Goal: Information Seeking & Learning: Find contact information

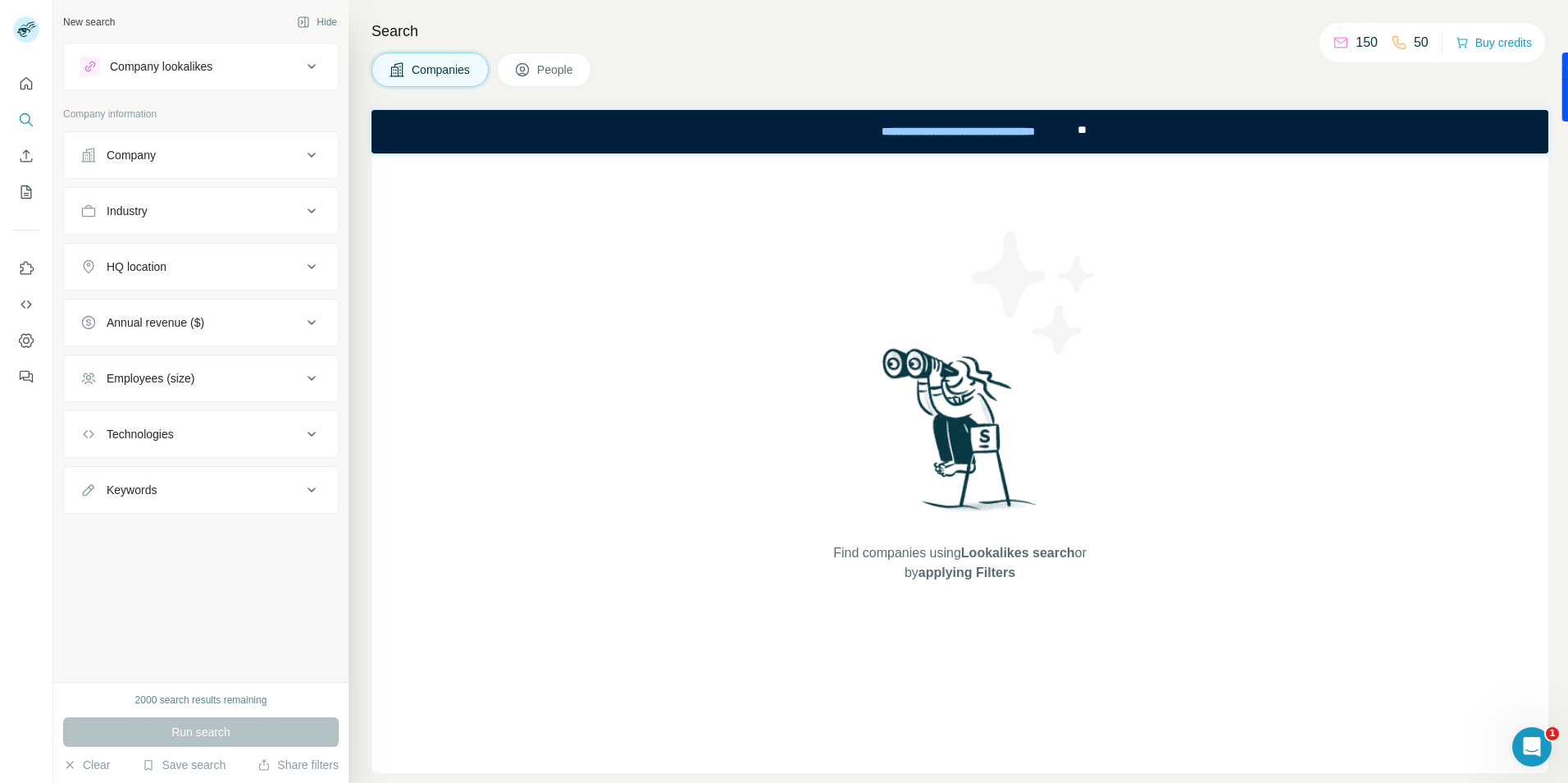
click at [418, 69] on span "Companies" at bounding box center [441, 70] width 60 height 17
click at [557, 70] on span "People" at bounding box center [555, 70] width 37 height 17
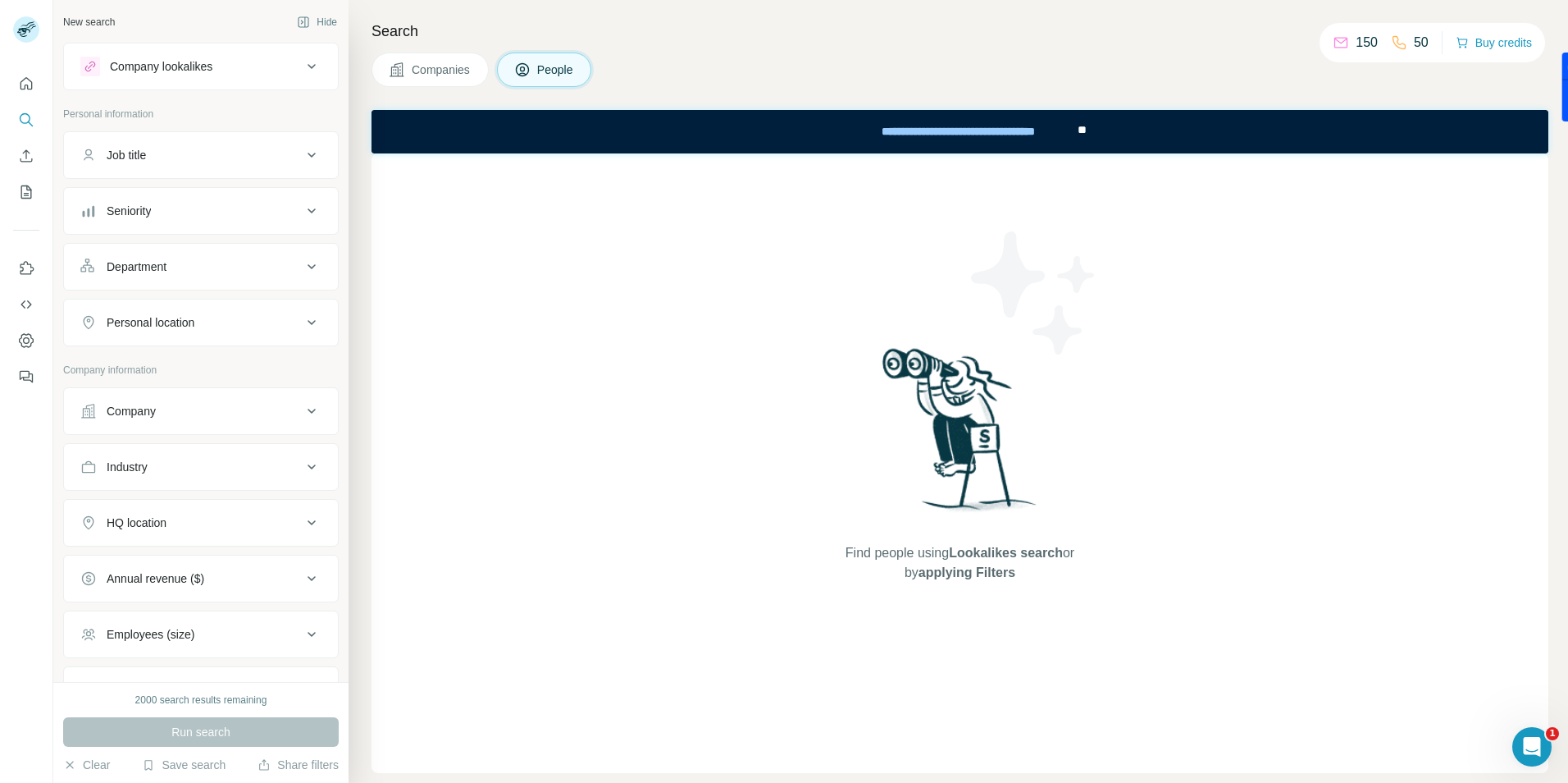
click at [304, 66] on icon at bounding box center [312, 66] width 20 height 20
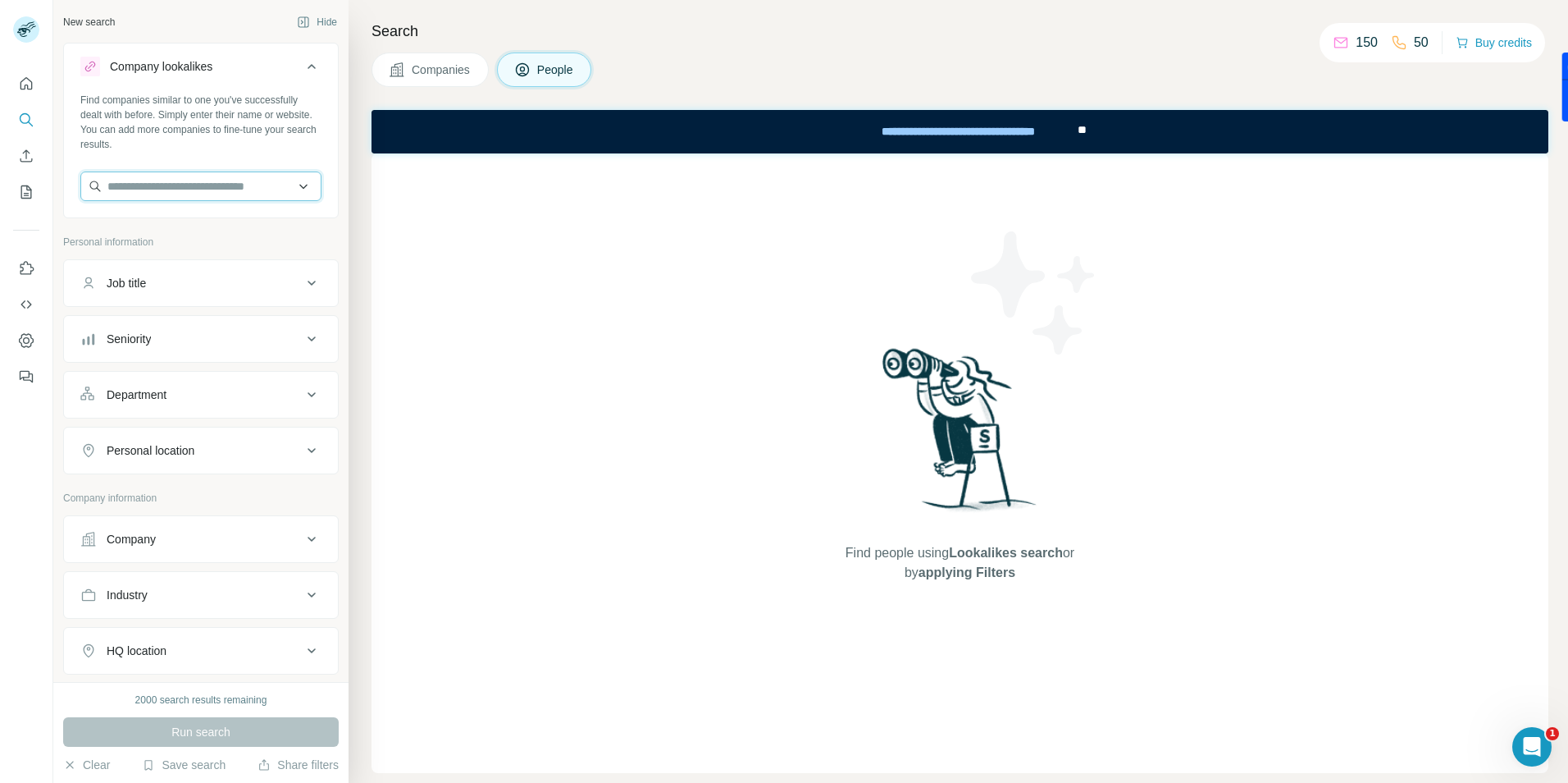
click at [160, 187] on input "text" at bounding box center [201, 186] width 241 height 30
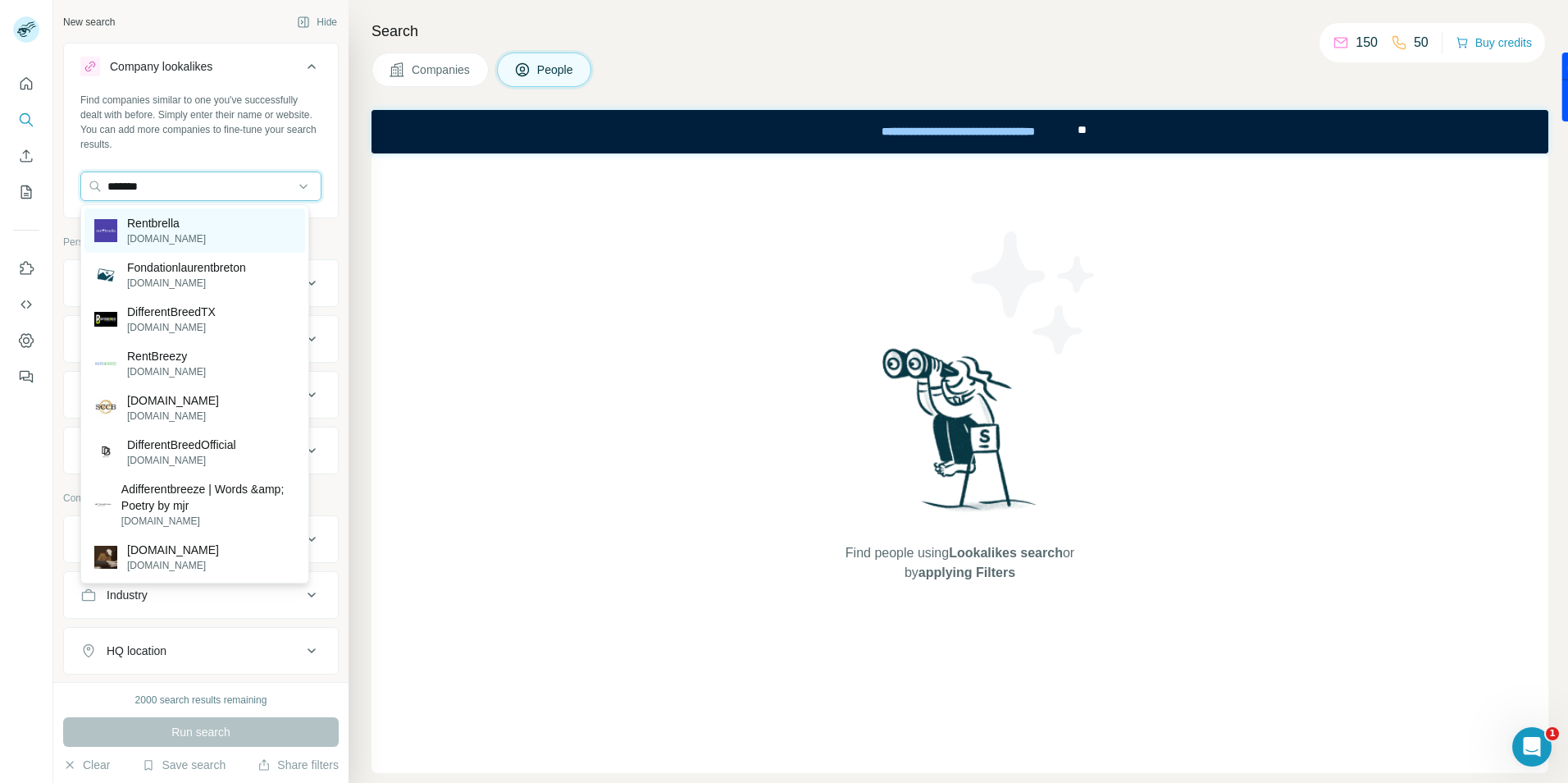
type input "*******"
click at [135, 225] on p "Rentbrella" at bounding box center [166, 224] width 79 height 17
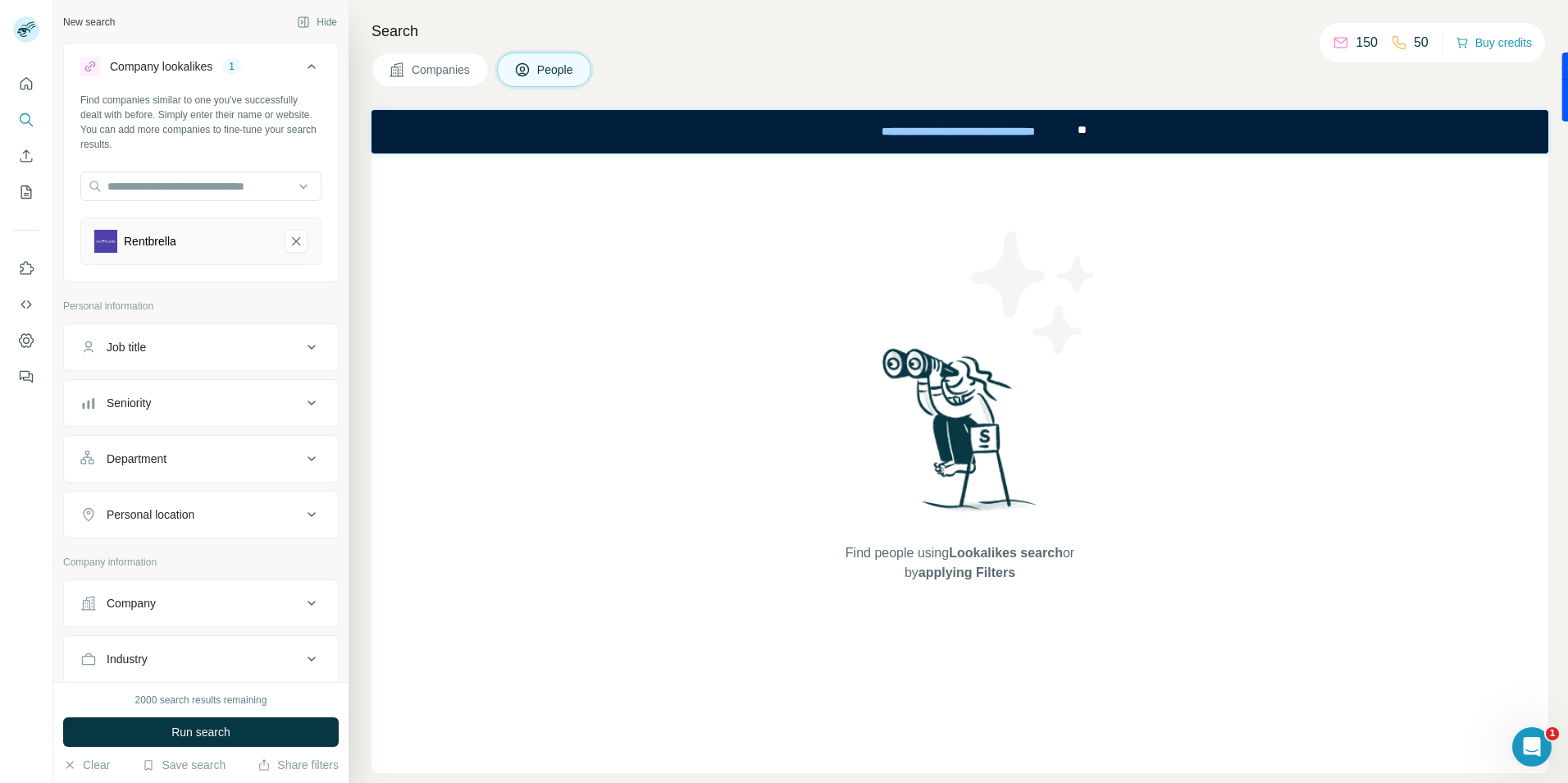
click at [121, 346] on div "Job title" at bounding box center [125, 347] width 39 height 17
click at [132, 389] on input "text" at bounding box center [184, 388] width 209 height 30
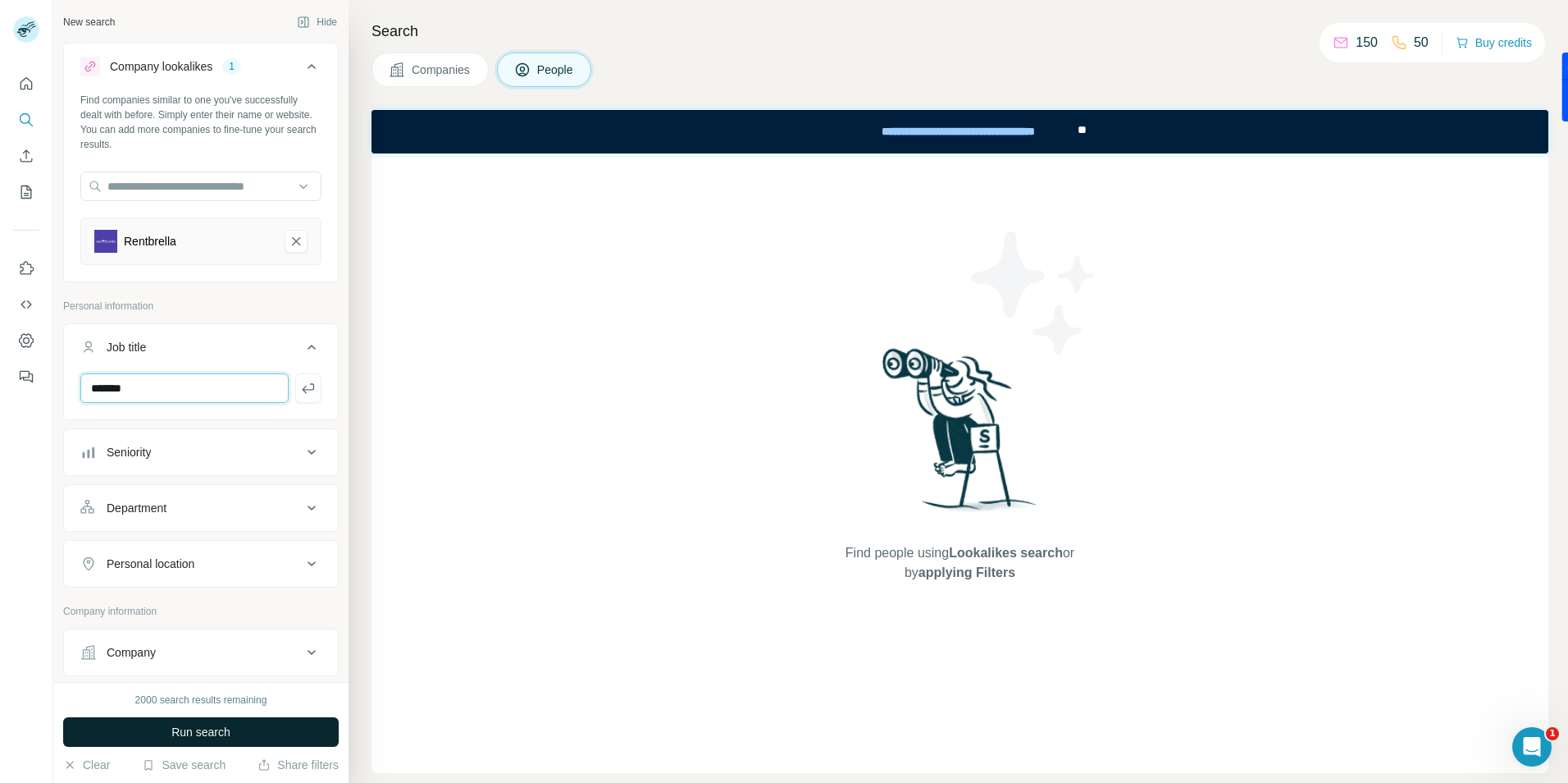
type input "*******"
click at [196, 735] on span "Run search" at bounding box center [200, 731] width 59 height 17
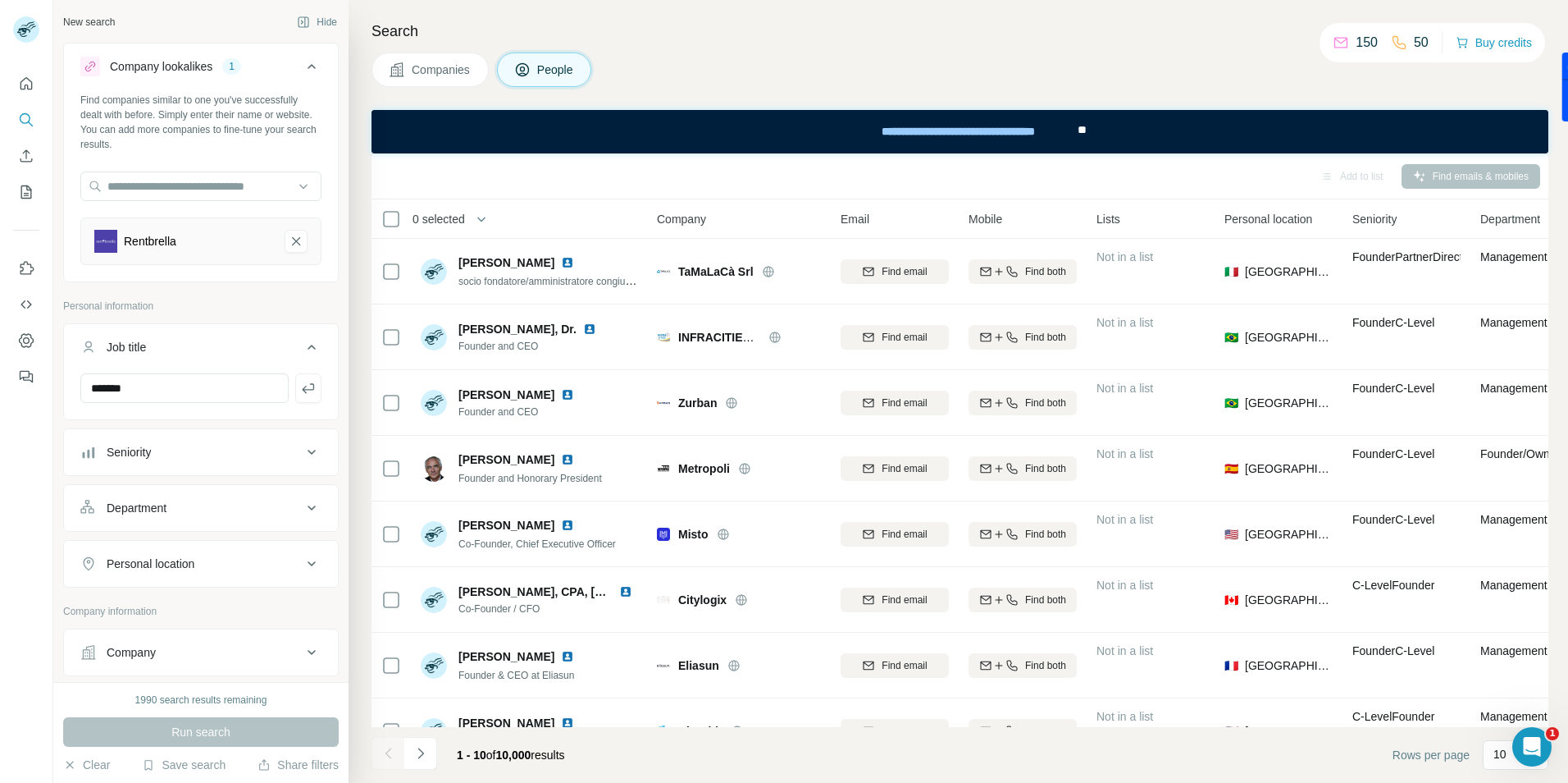
click at [307, 651] on icon at bounding box center [312, 652] width 8 height 5
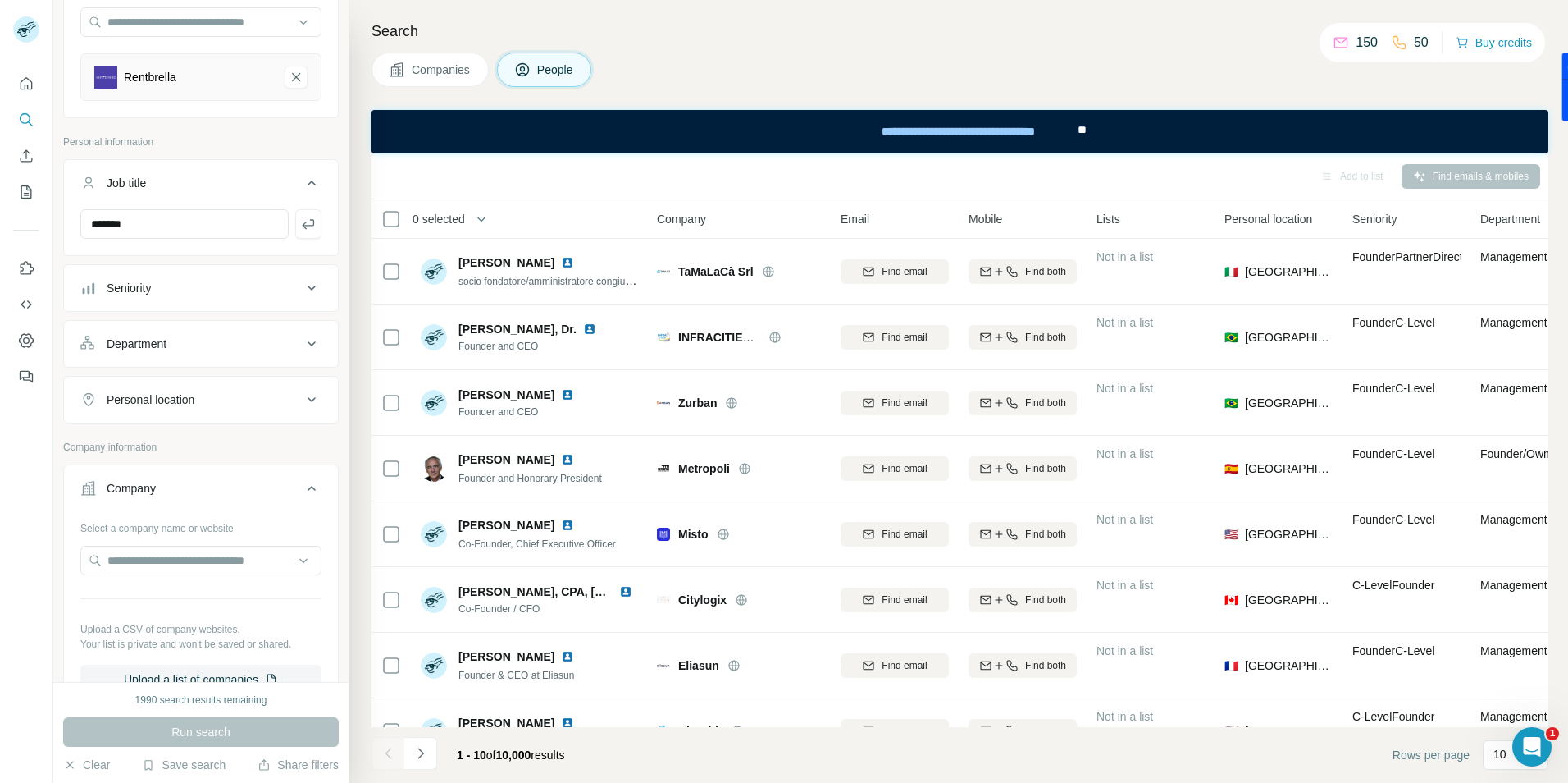
scroll to position [246, 0]
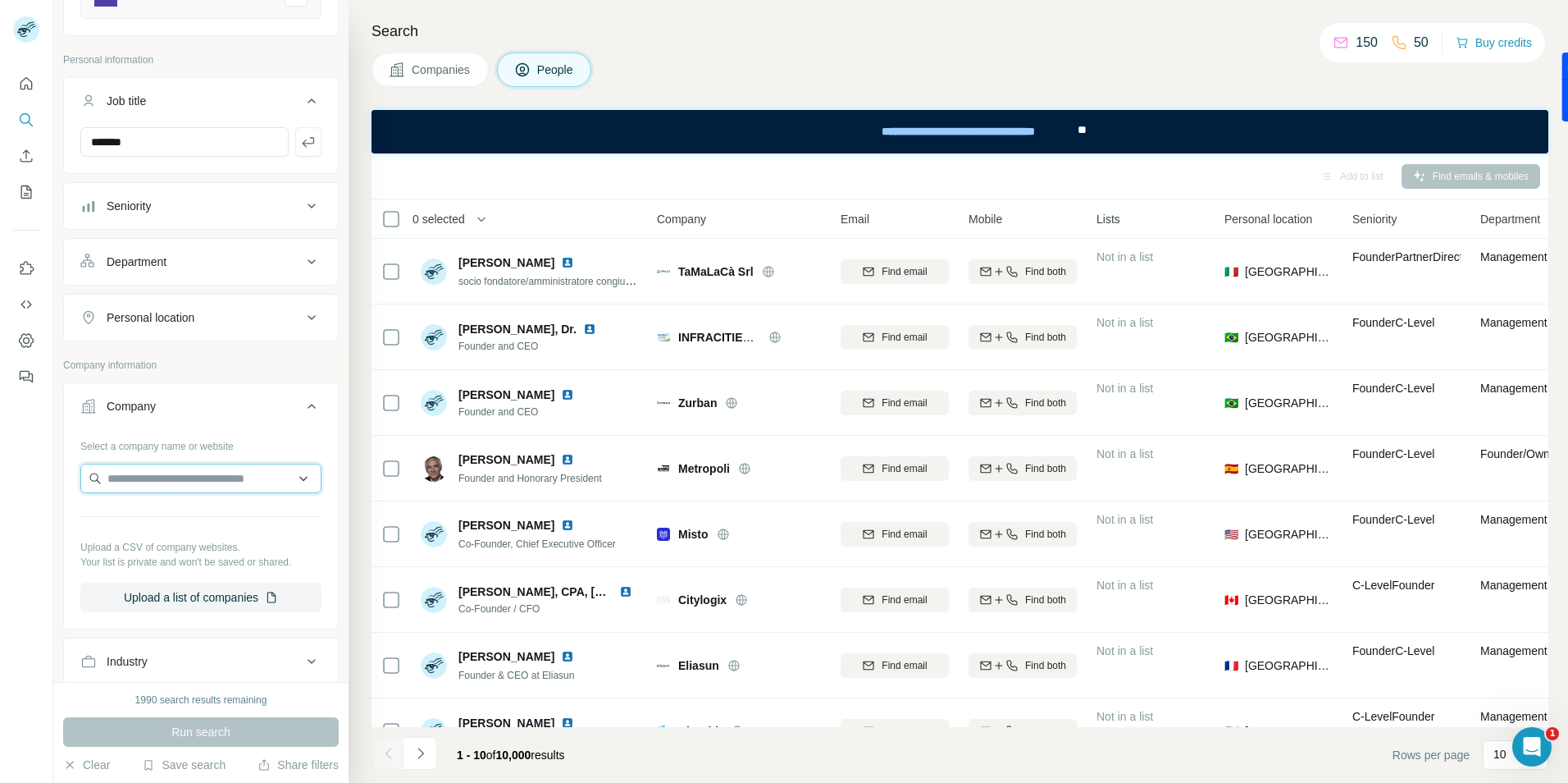
click at [120, 480] on input "text" at bounding box center [201, 479] width 241 height 30
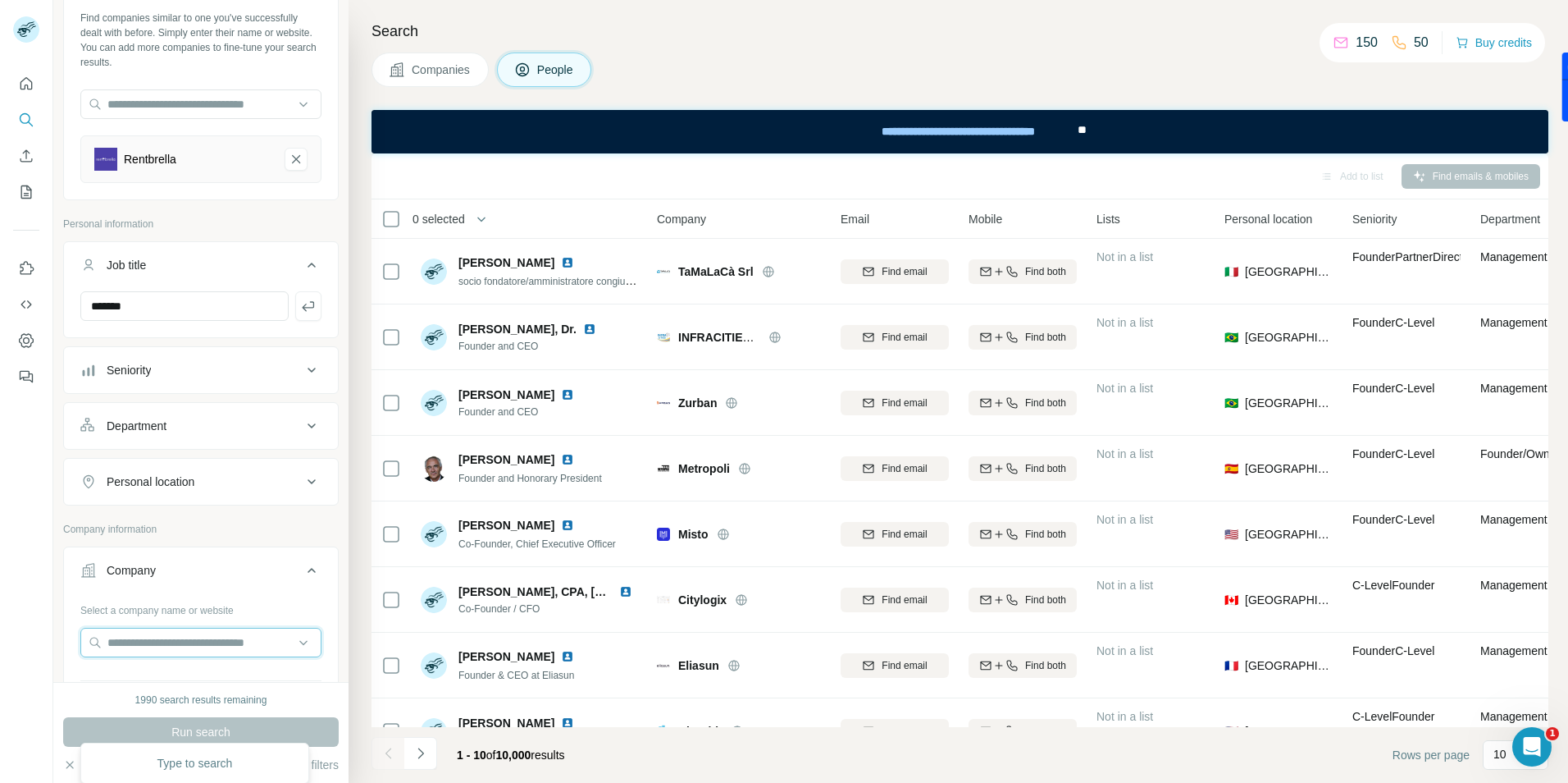
scroll to position [0, 0]
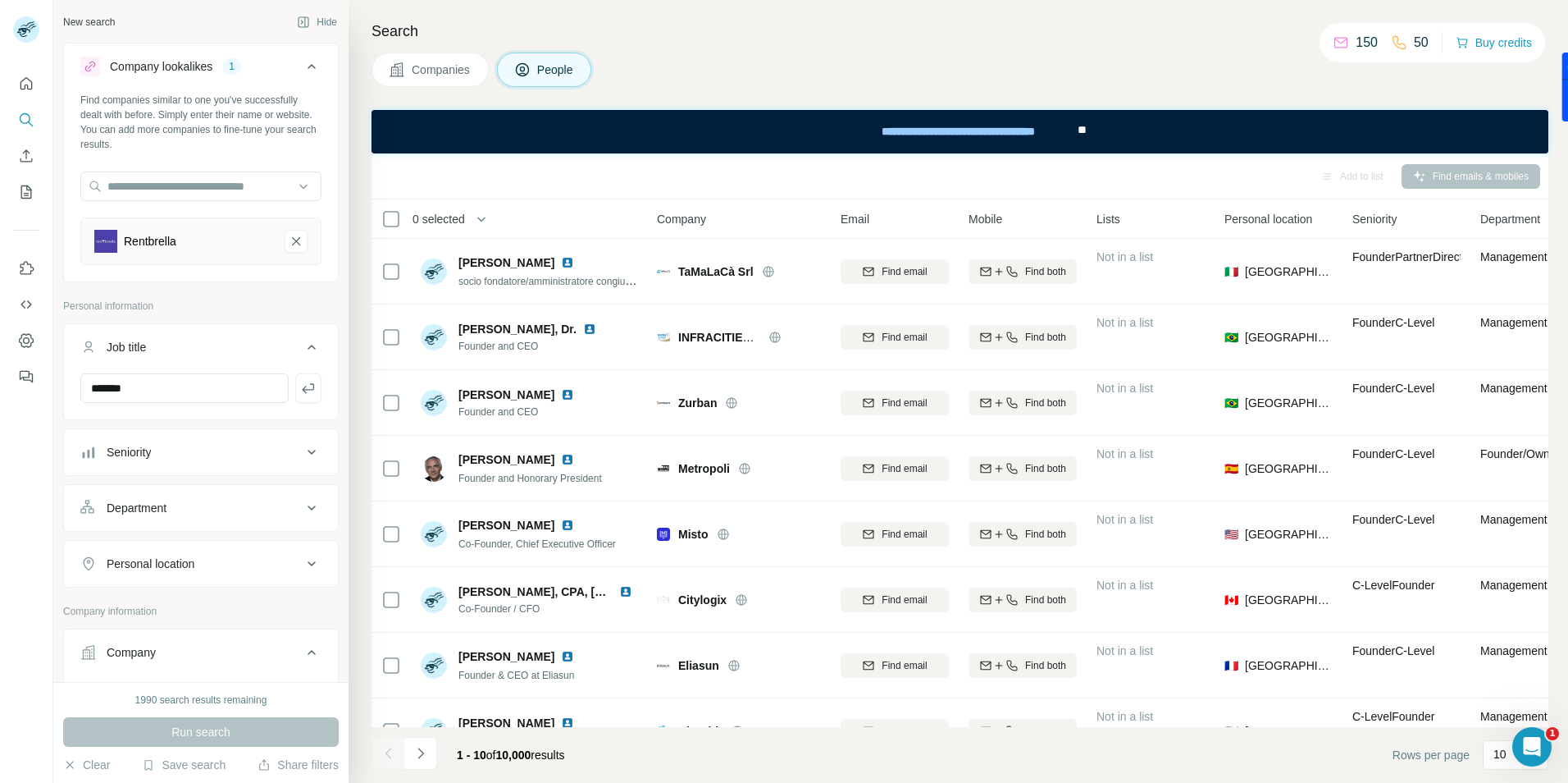
click at [302, 568] on icon at bounding box center [312, 564] width 20 height 20
click at [154, 599] on input "text" at bounding box center [201, 605] width 241 height 30
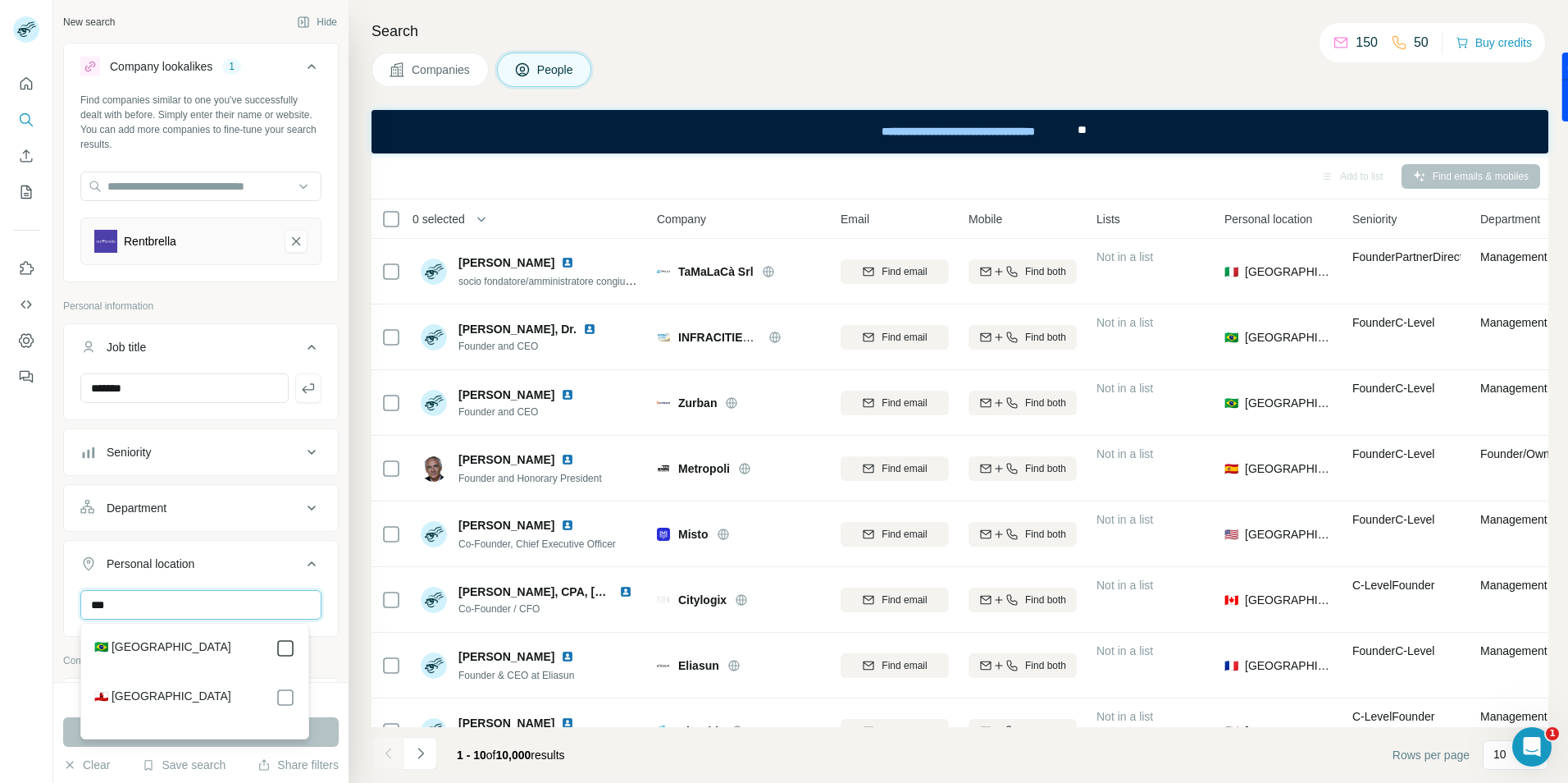
type input "***"
click at [334, 699] on div "1990 search results remaining" at bounding box center [201, 700] width 276 height 15
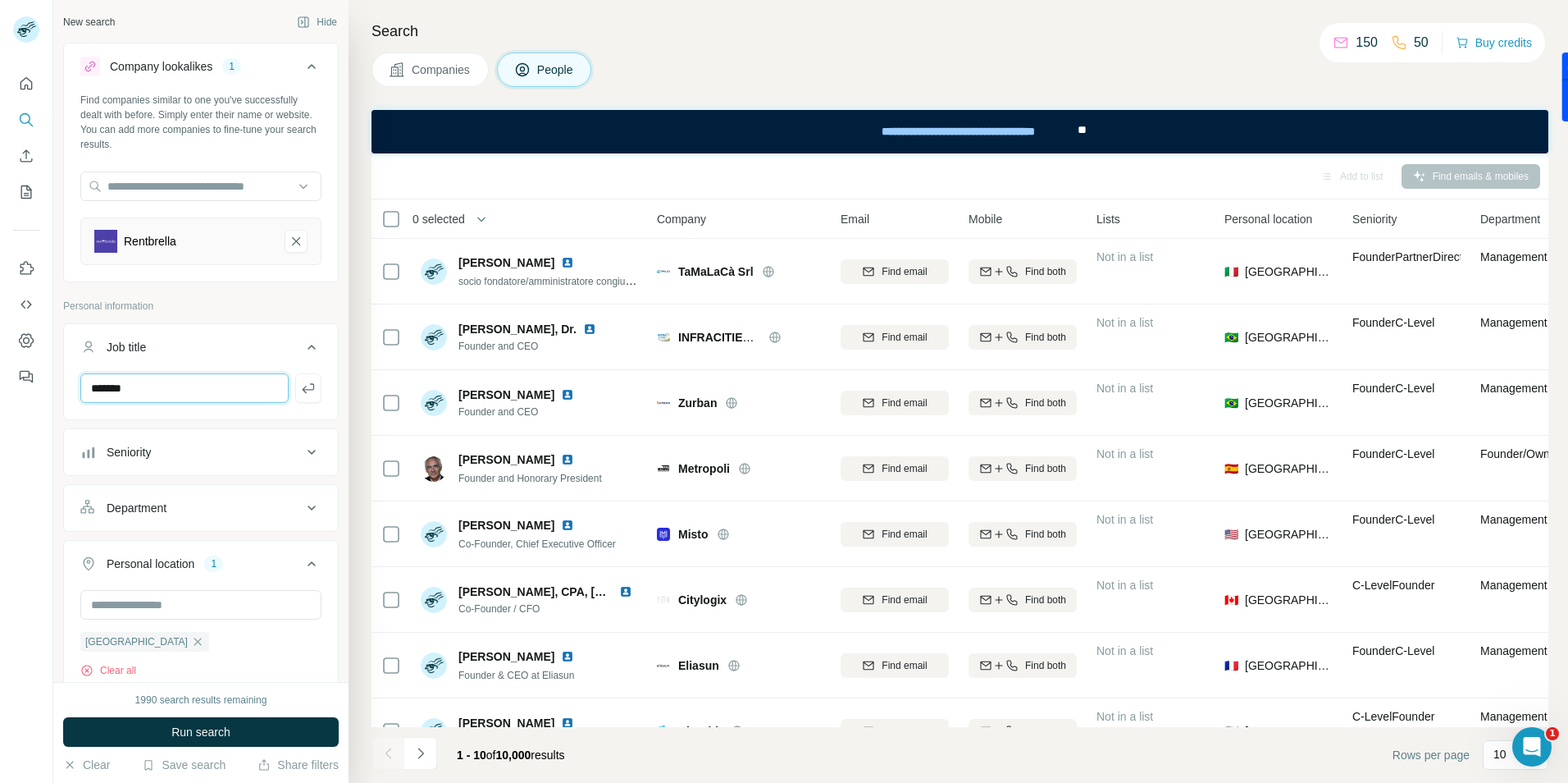
click at [177, 388] on input "*******" at bounding box center [184, 388] width 209 height 30
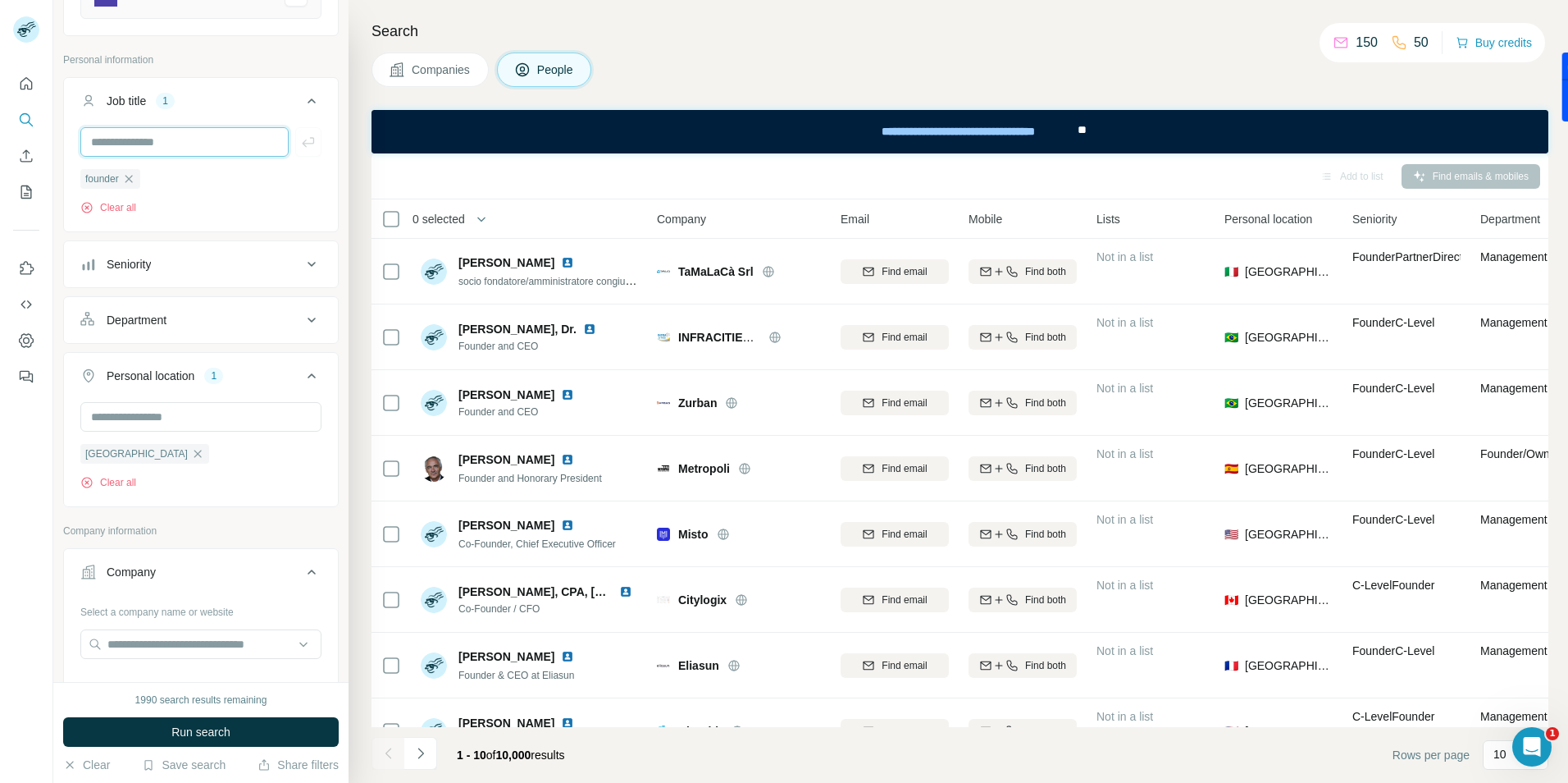
scroll to position [410, 0]
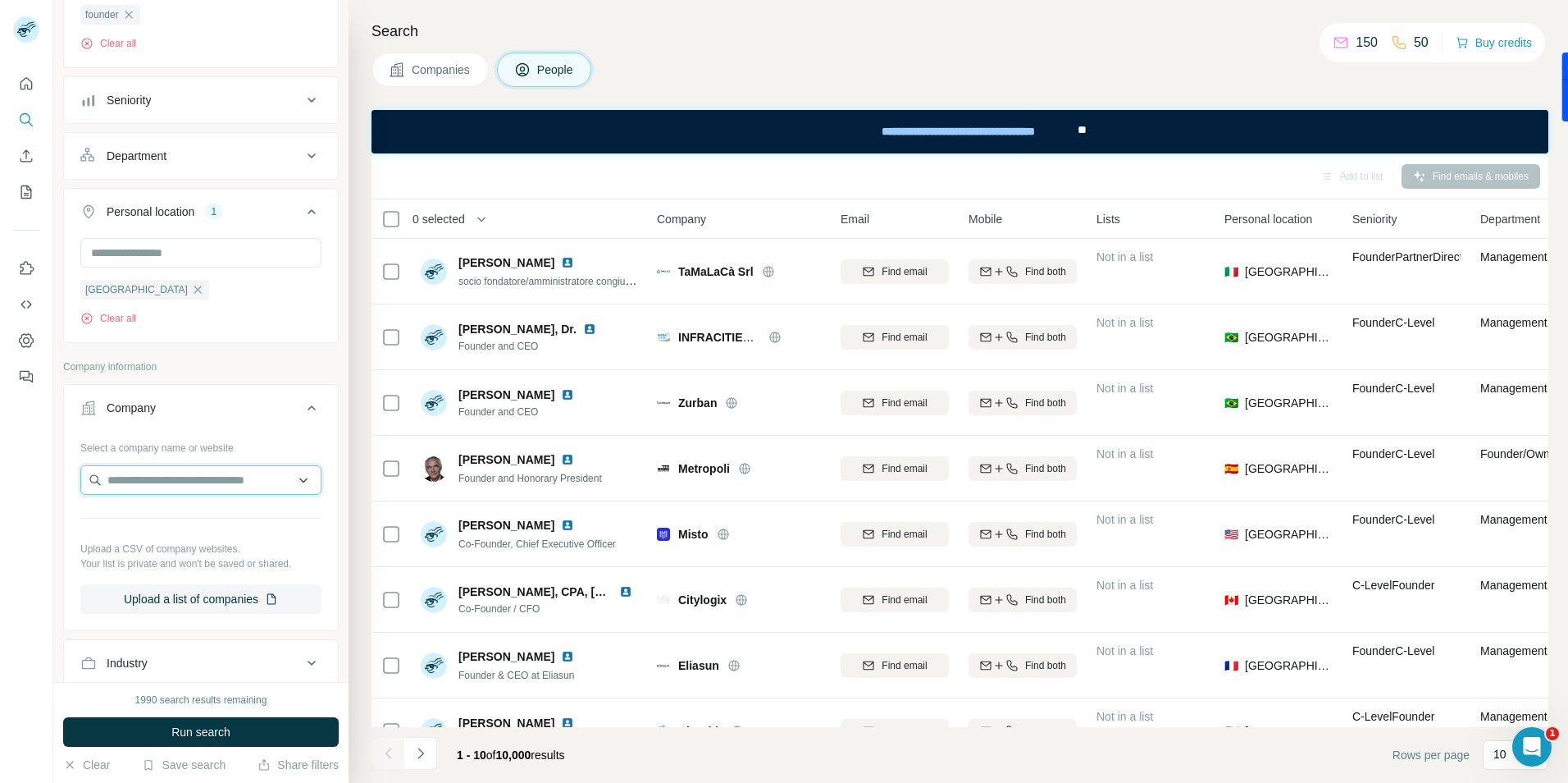
click at [176, 478] on input "text" at bounding box center [201, 480] width 241 height 30
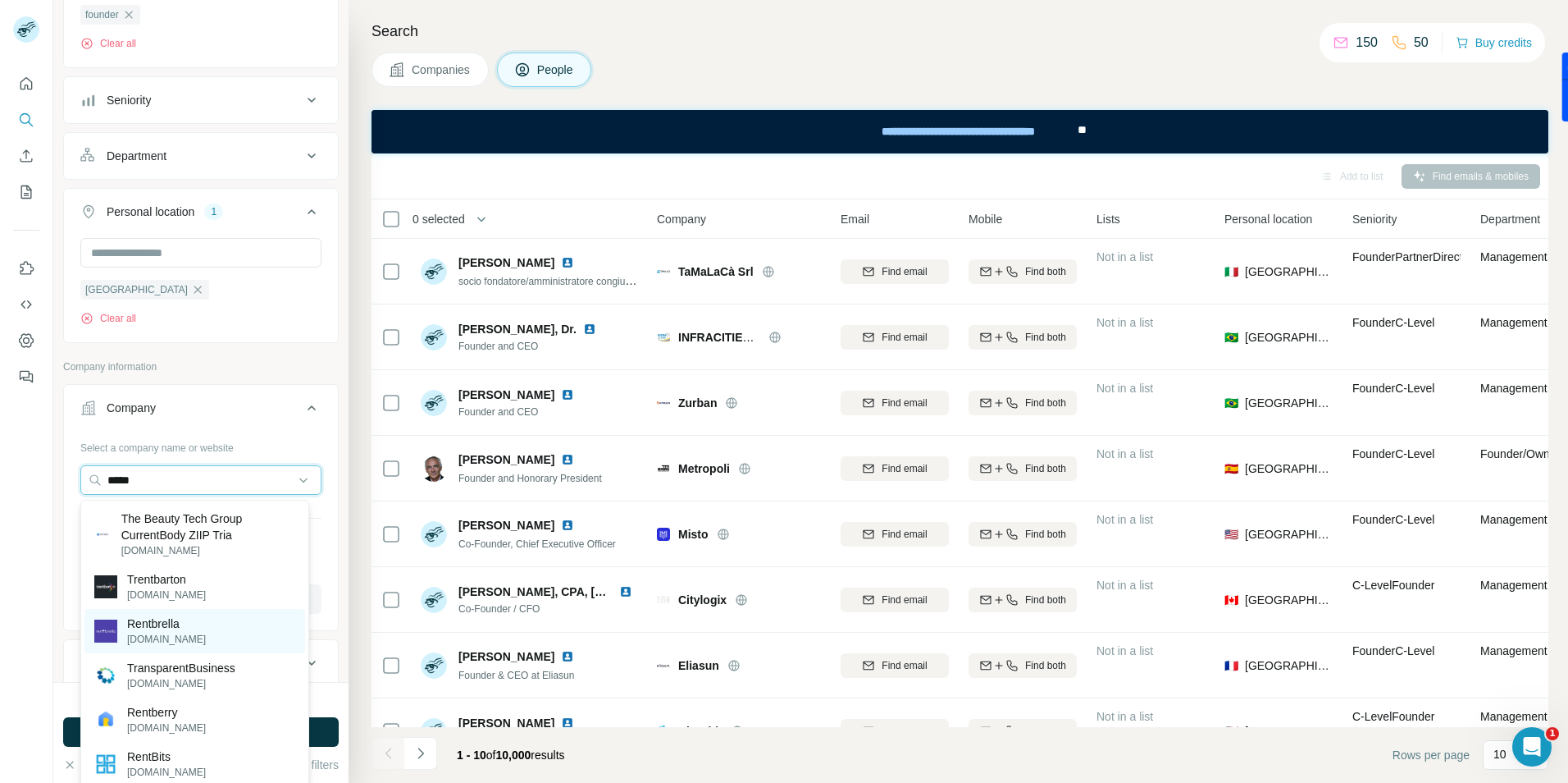
type input "*****"
click at [154, 628] on p "Rentbrella" at bounding box center [166, 623] width 79 height 17
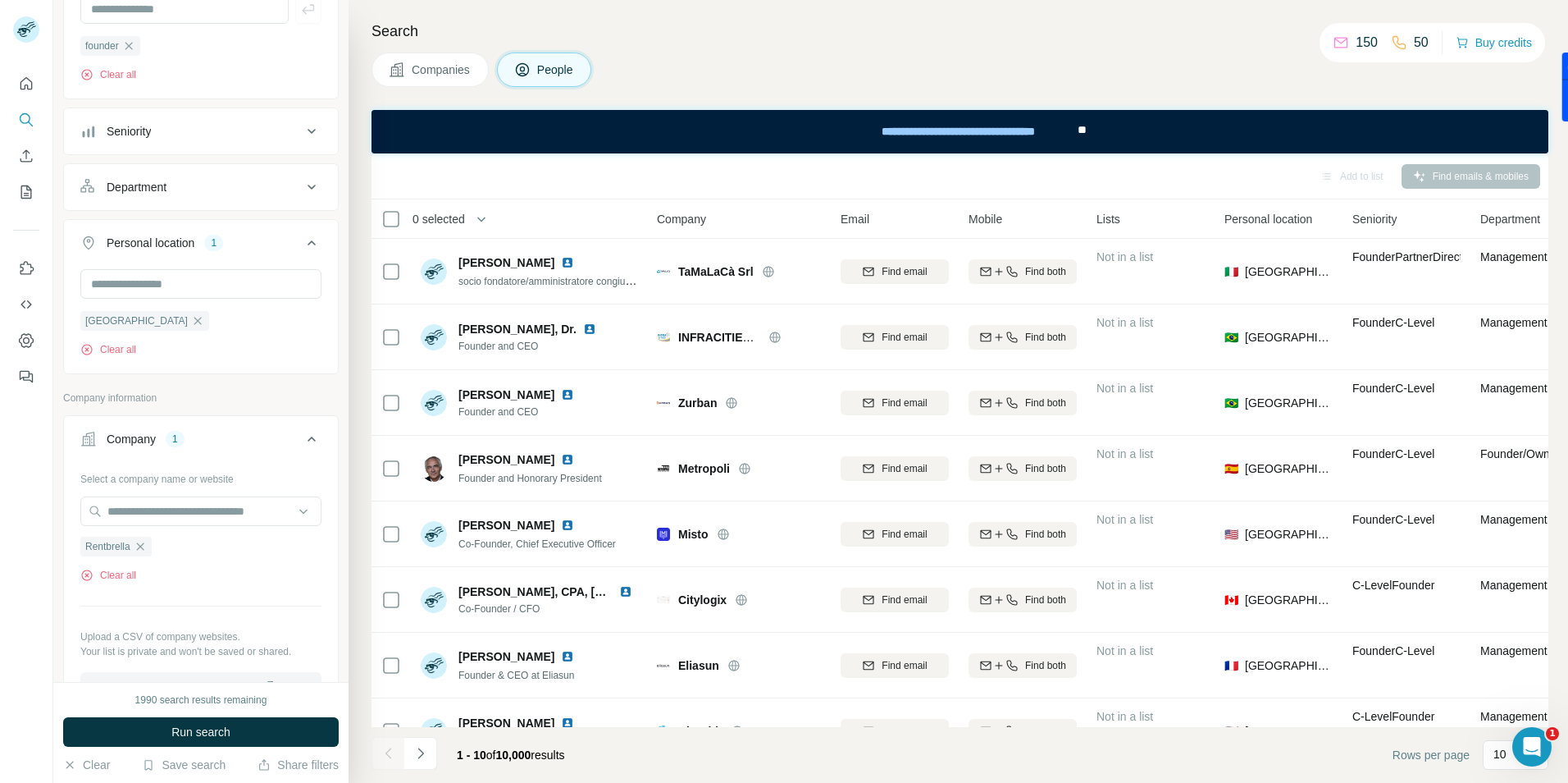
scroll to position [441, 0]
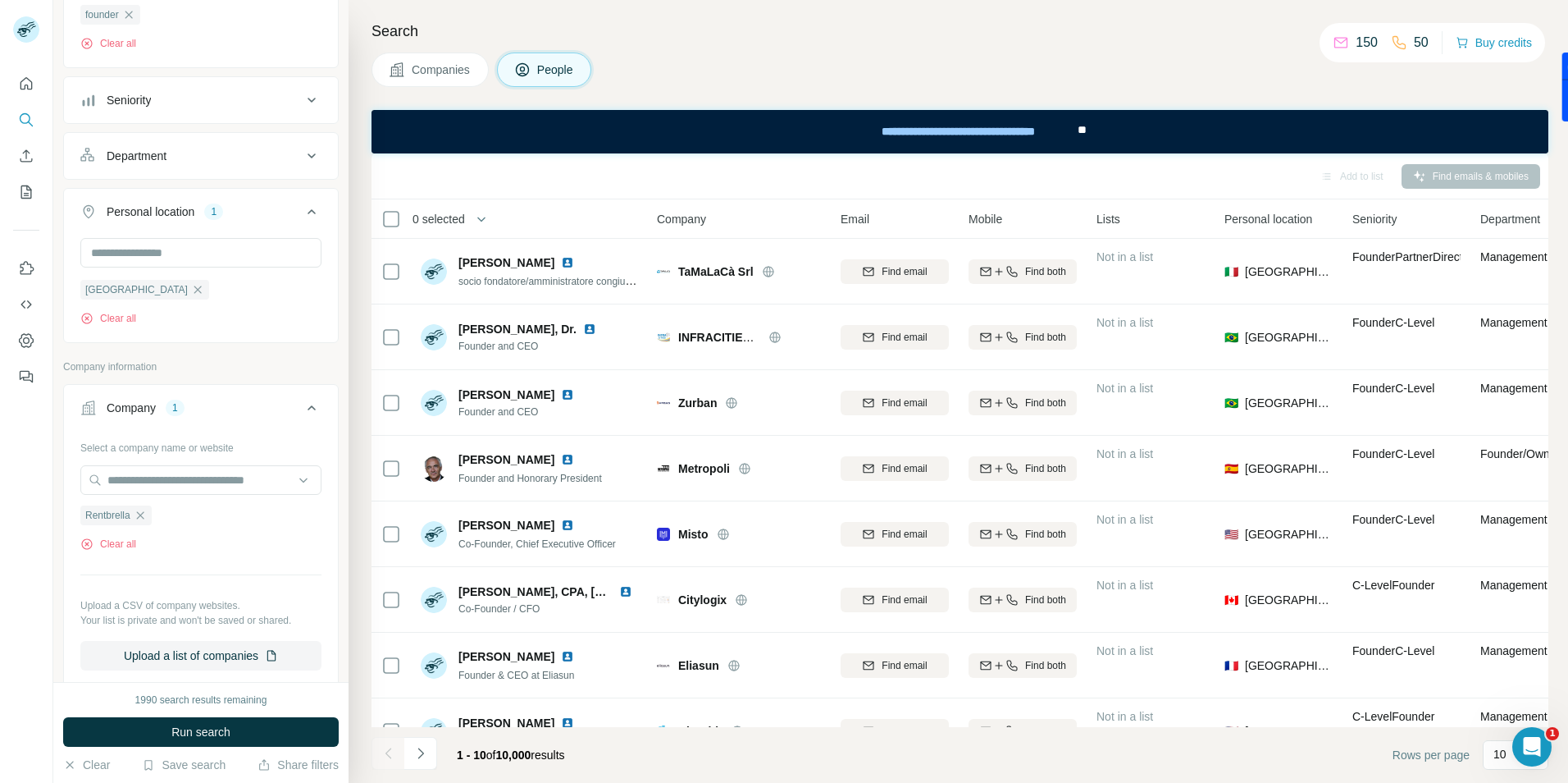
click at [185, 728] on span "Run search" at bounding box center [200, 731] width 59 height 17
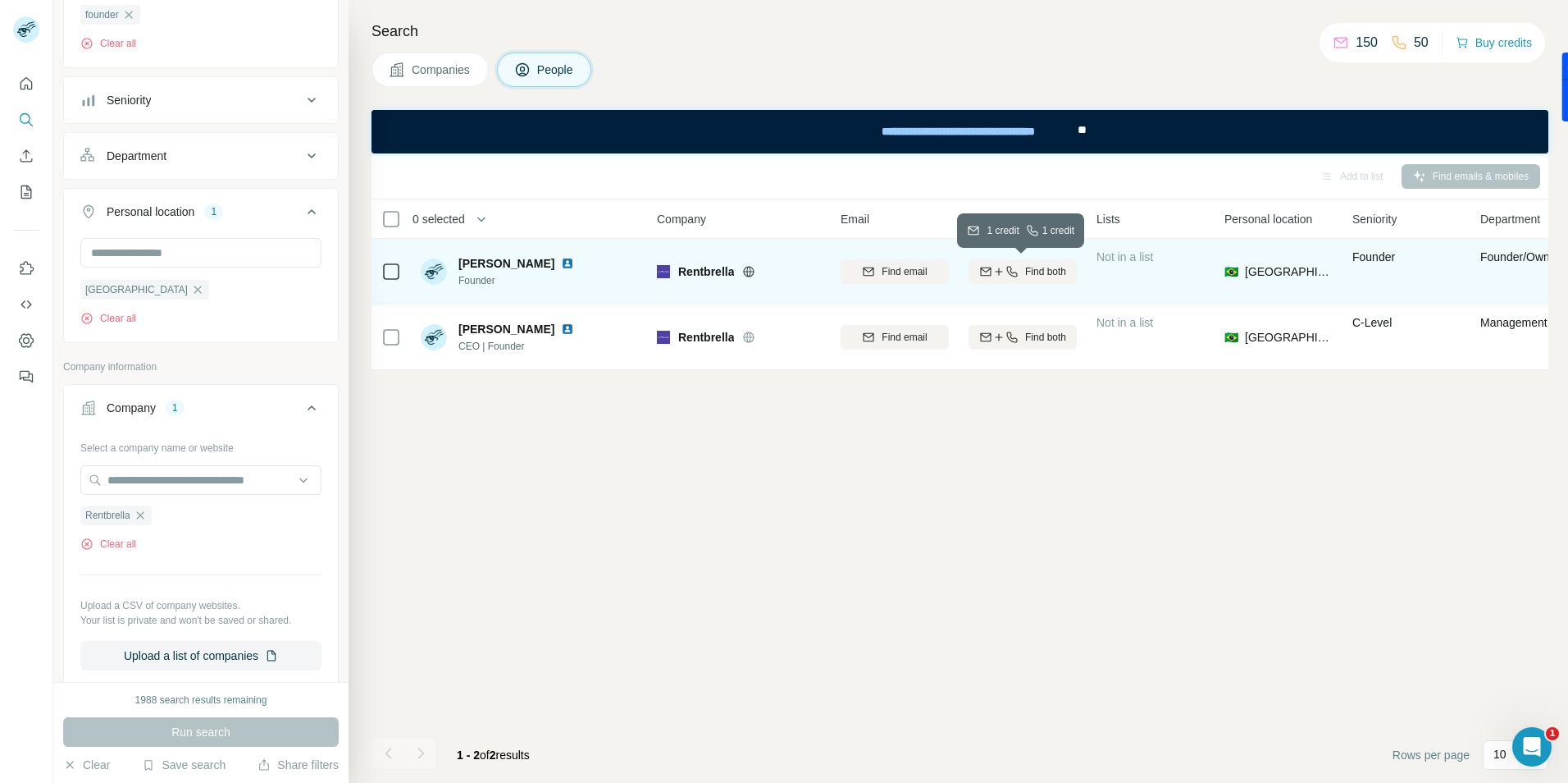
click at [1032, 272] on span "Find both" at bounding box center [1045, 272] width 41 height 15
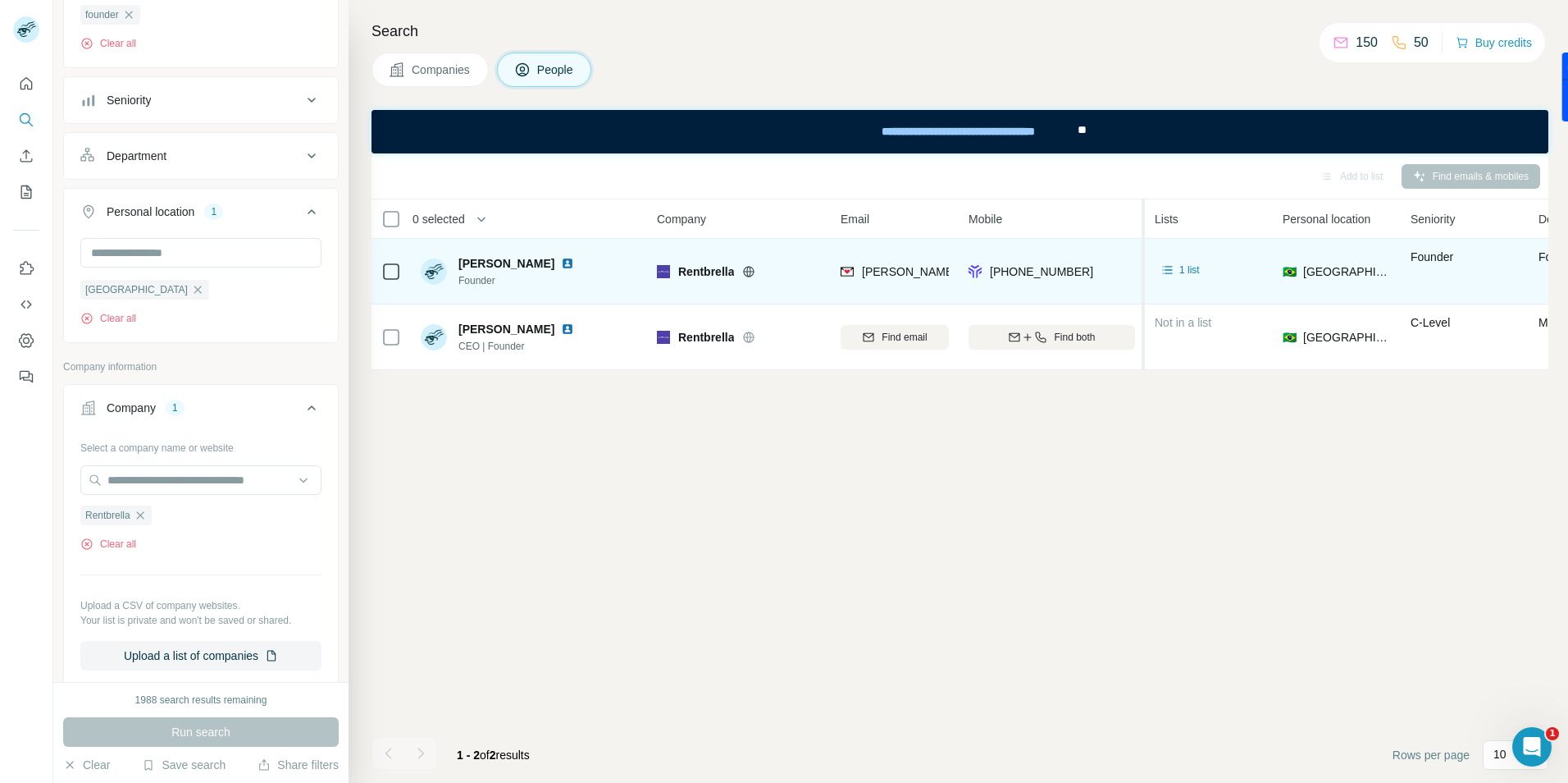
drag, startPoint x: 1084, startPoint y: 268, endPoint x: 1142, endPoint y: 267, distance: 58.0
click at [1144, 266] on table "0 selected People Company Email Mobile Lists Personal location Seniority Depart…" at bounding box center [1106, 284] width 1469 height 170
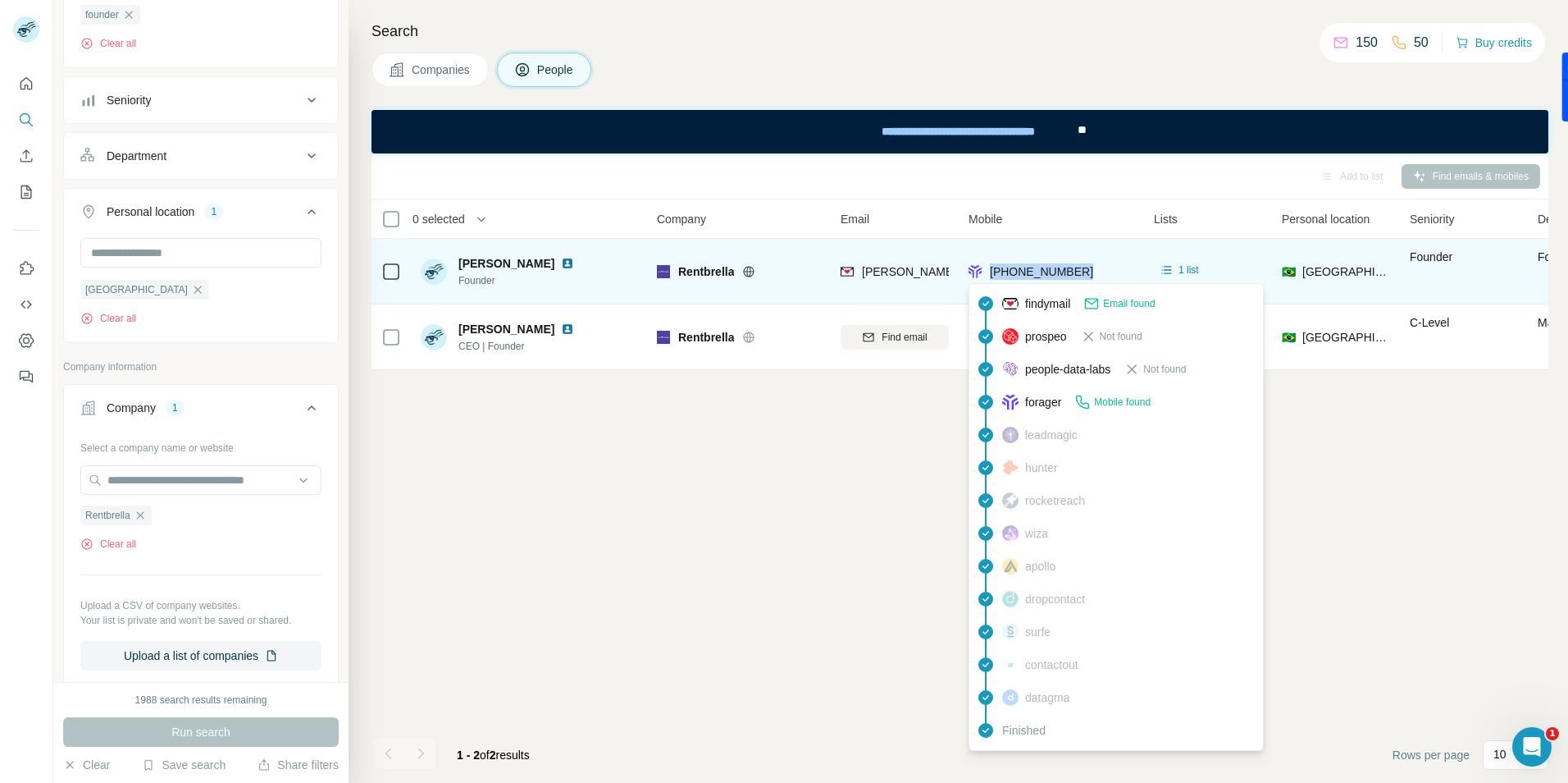
drag, startPoint x: 1096, startPoint y: 272, endPoint x: 992, endPoint y: 270, distance: 104.0
click at [992, 270] on div "[PHONE_NUMBER]" at bounding box center [1051, 271] width 165 height 45
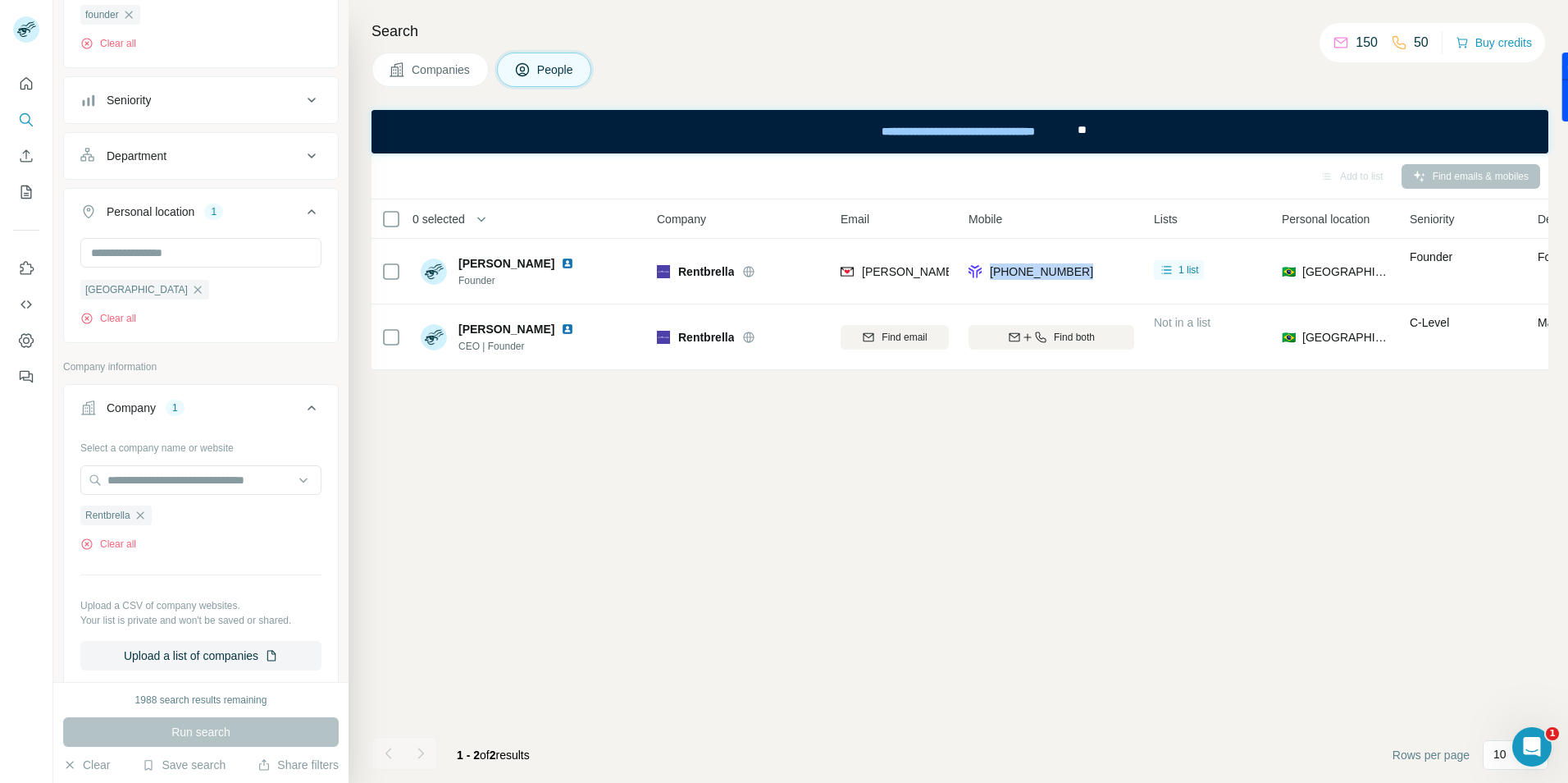
copy span "[PHONE_NUMBER]"
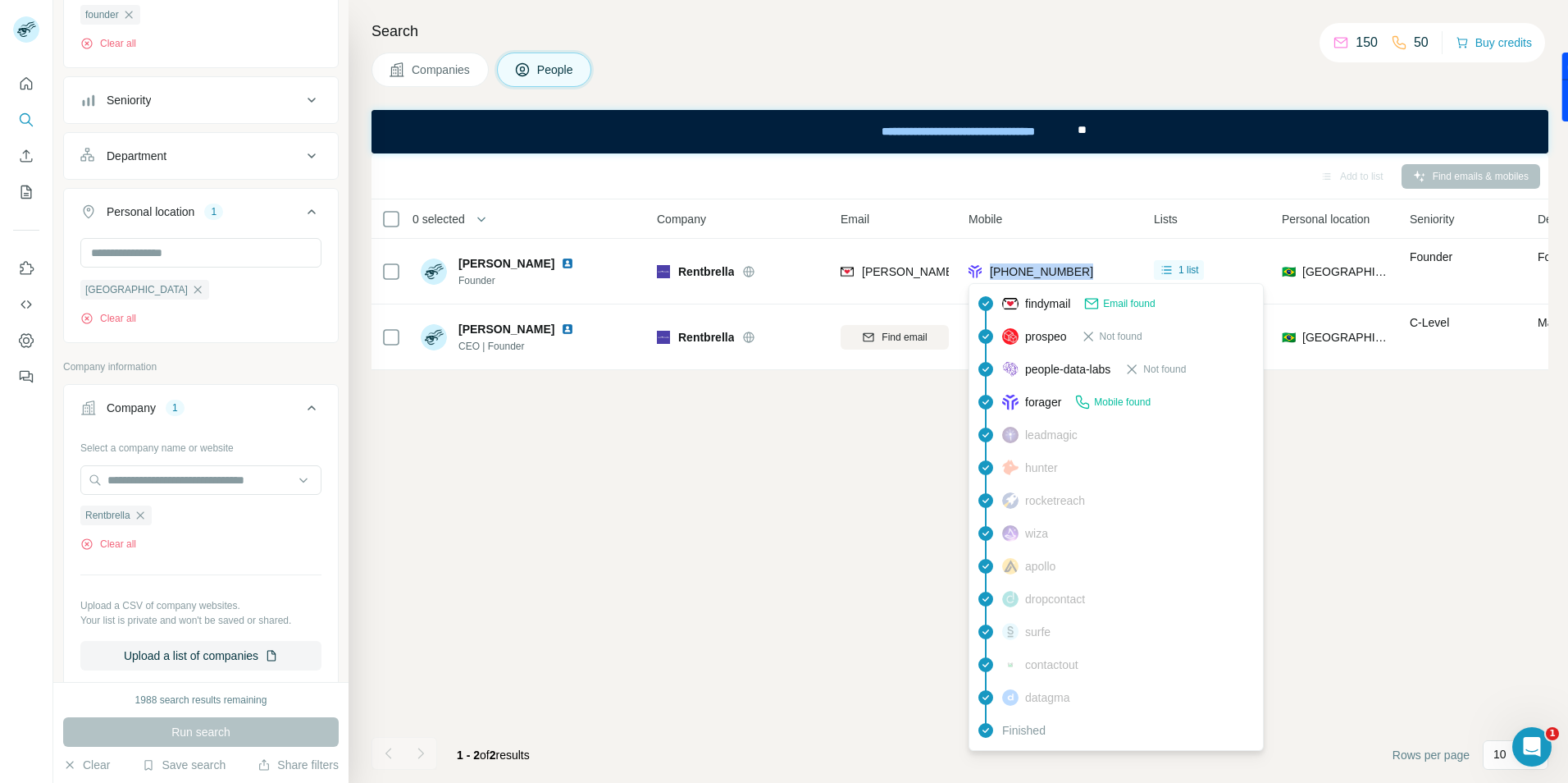
copy span "[PHONE_NUMBER]"
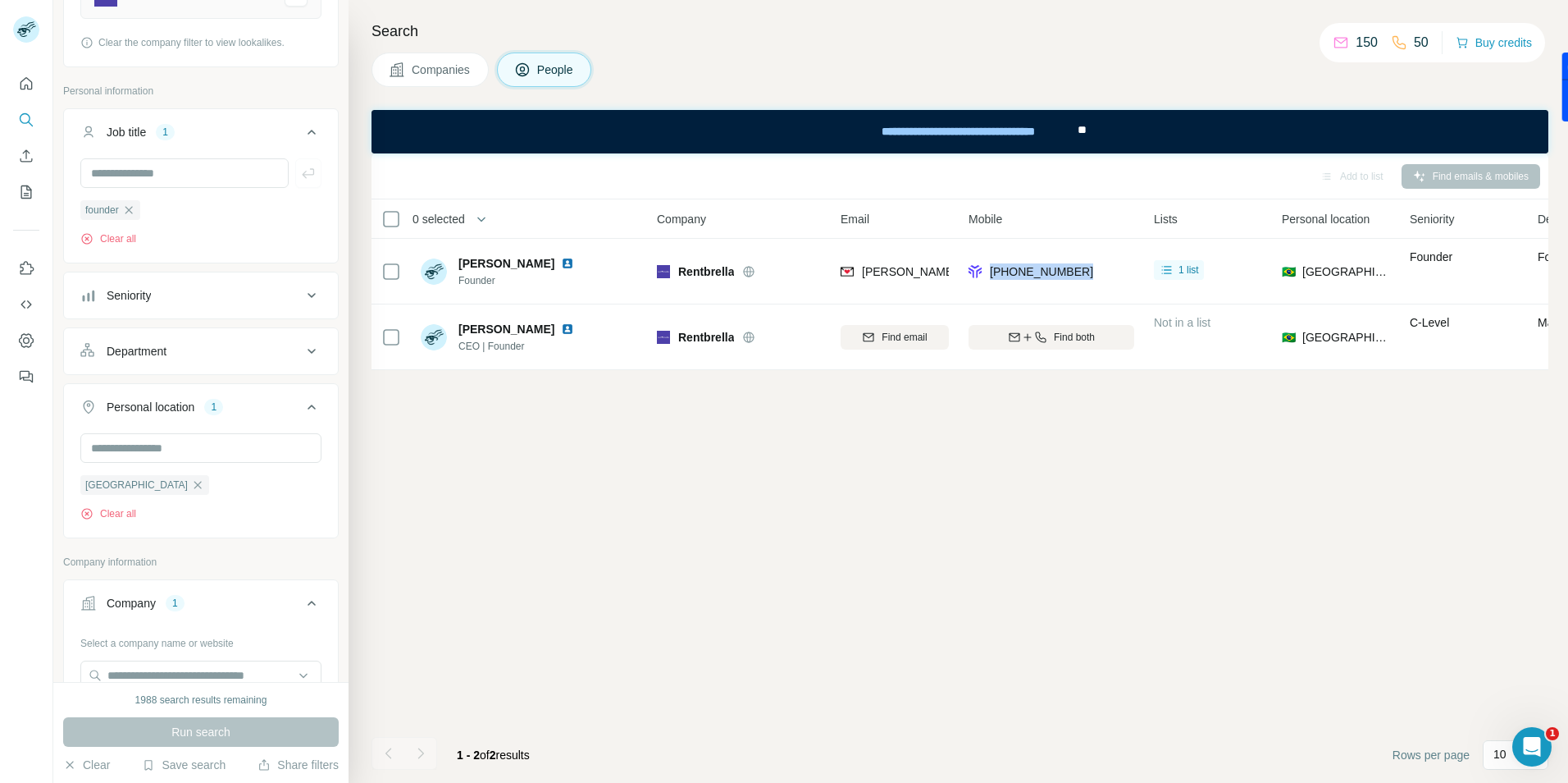
scroll to position [328, 0]
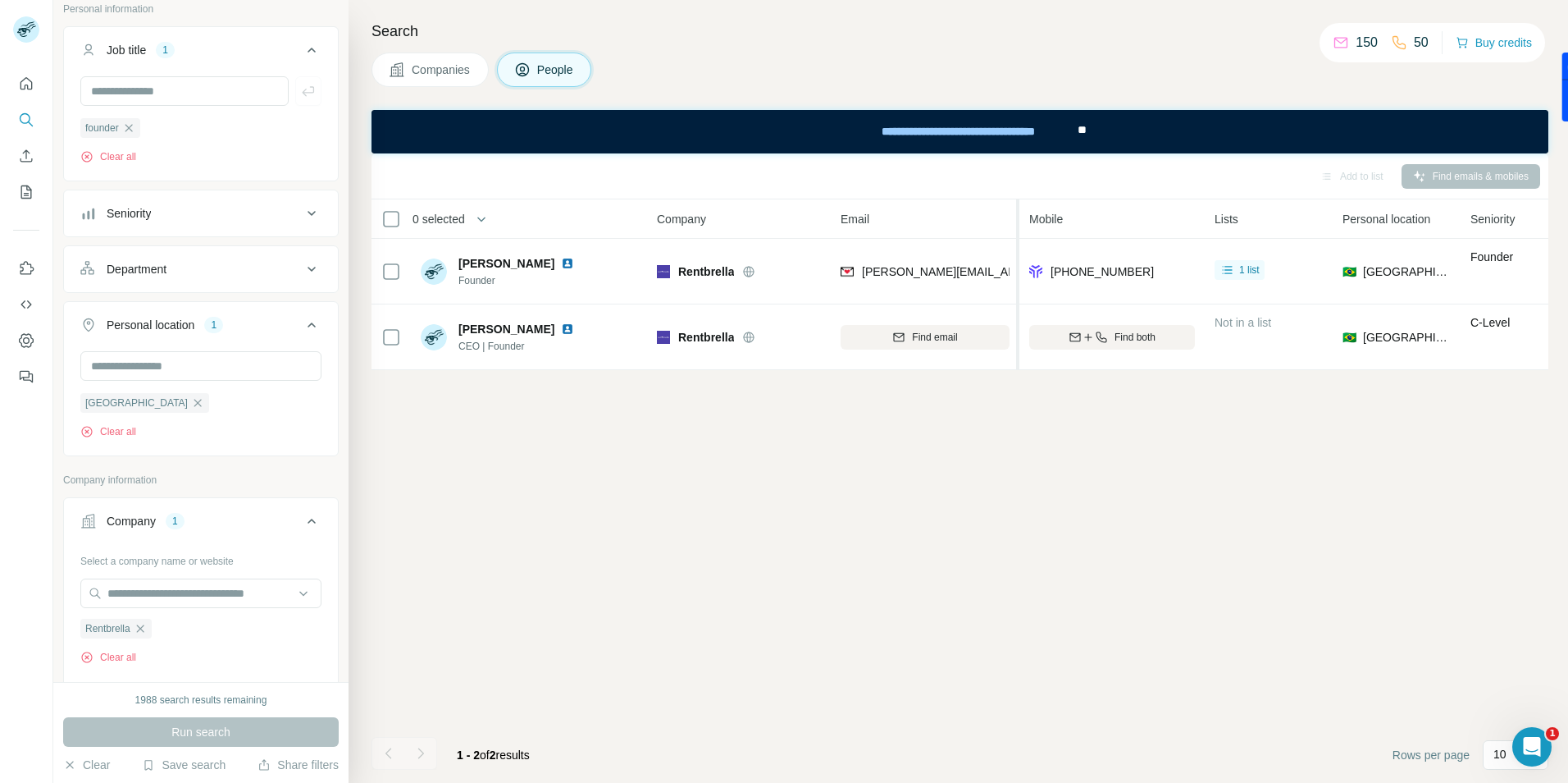
drag, startPoint x: 956, startPoint y: 229, endPoint x: 1020, endPoint y: 232, distance: 64.1
click at [0, 0] on tr "0 selected People Company Email Mobile Lists Personal location Seniority Depart…" at bounding box center [0, 0] width 0 height 0
drag, startPoint x: 1210, startPoint y: 222, endPoint x: 1182, endPoint y: 234, distance: 30.5
click at [0, 0] on tr "0 selected People Company Email Mobile Lists Personal location Seniority Depart…" at bounding box center [0, 0] width 0 height 0
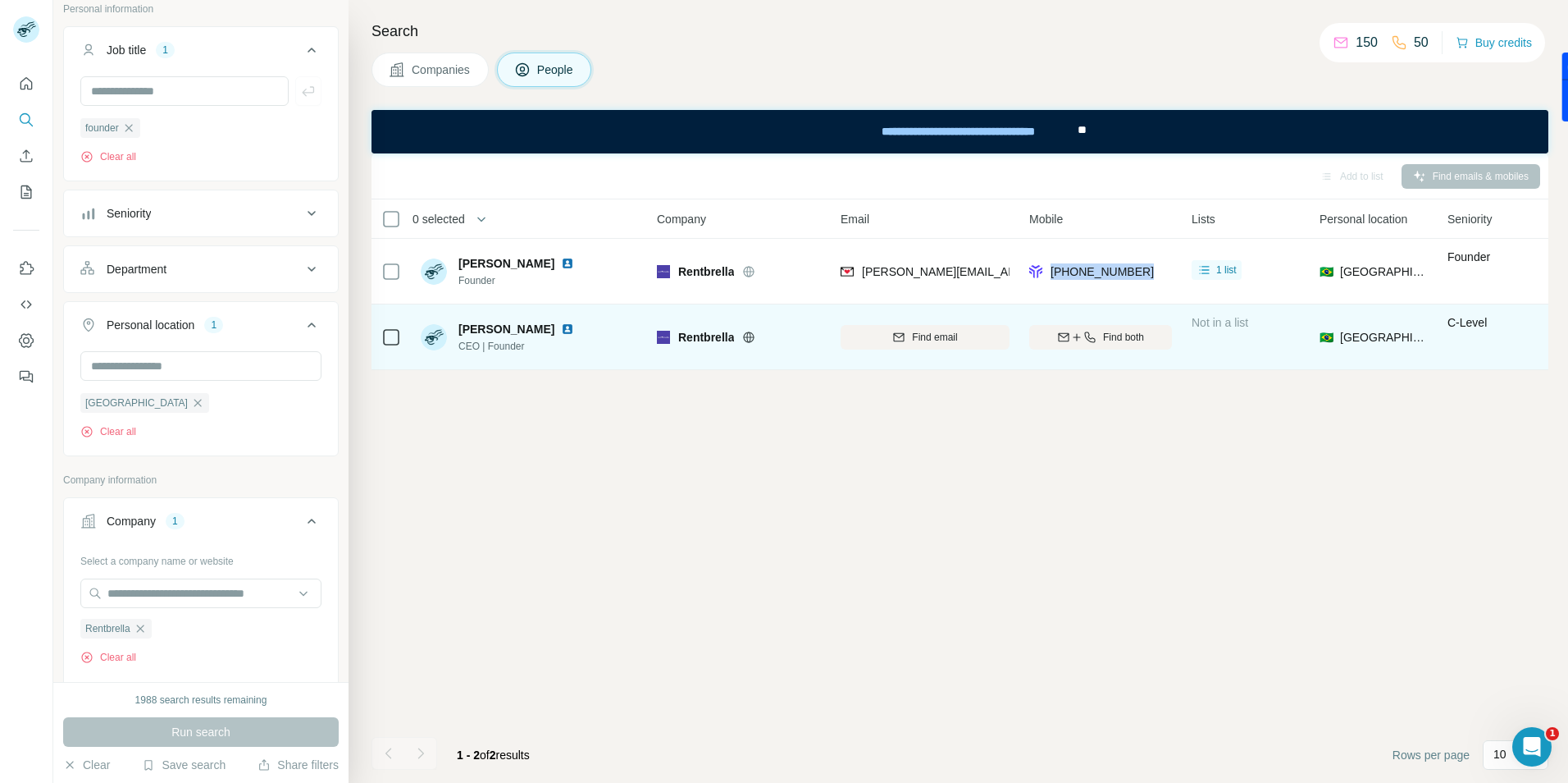
click at [565, 328] on img at bounding box center [568, 329] width 13 height 13
